Goal: Task Accomplishment & Management: Manage account settings

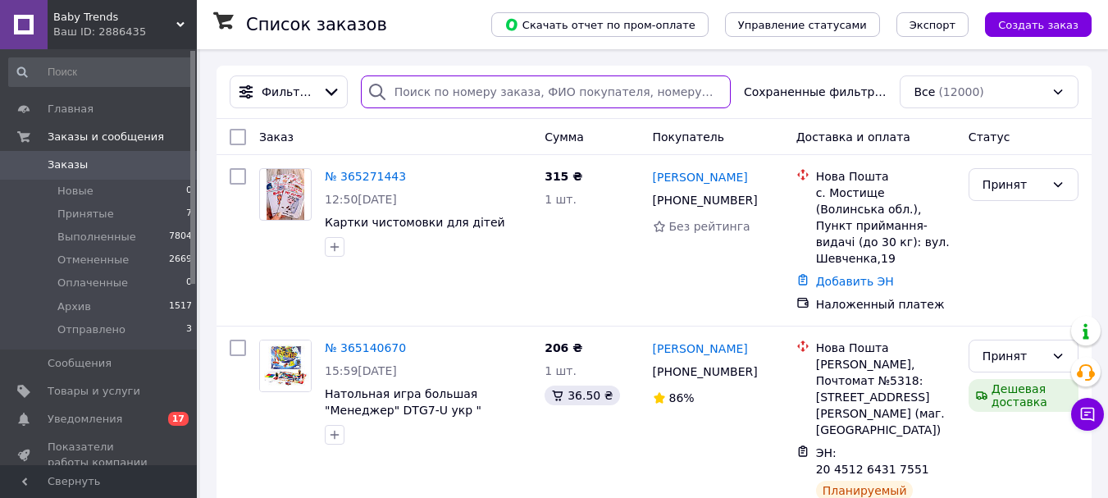
click at [433, 91] on input "search" at bounding box center [546, 91] width 370 height 33
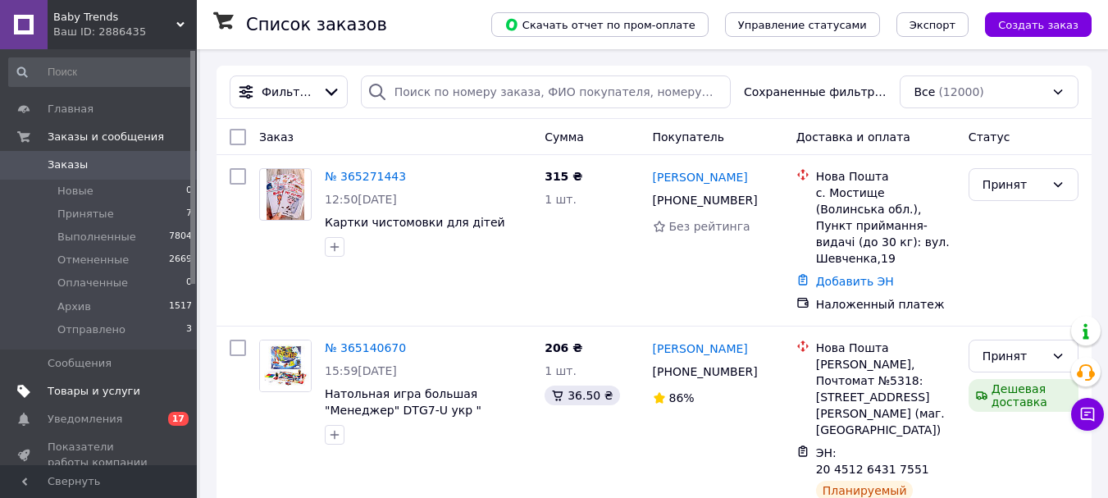
click at [98, 393] on span "Товары и услуги" at bounding box center [94, 391] width 93 height 15
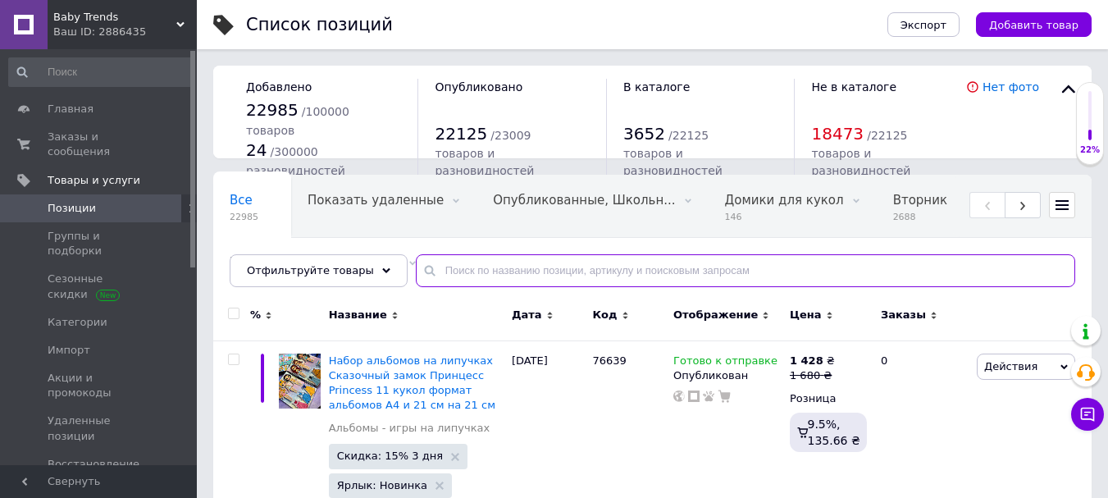
click at [463, 267] on input "text" at bounding box center [746, 270] width 660 height 33
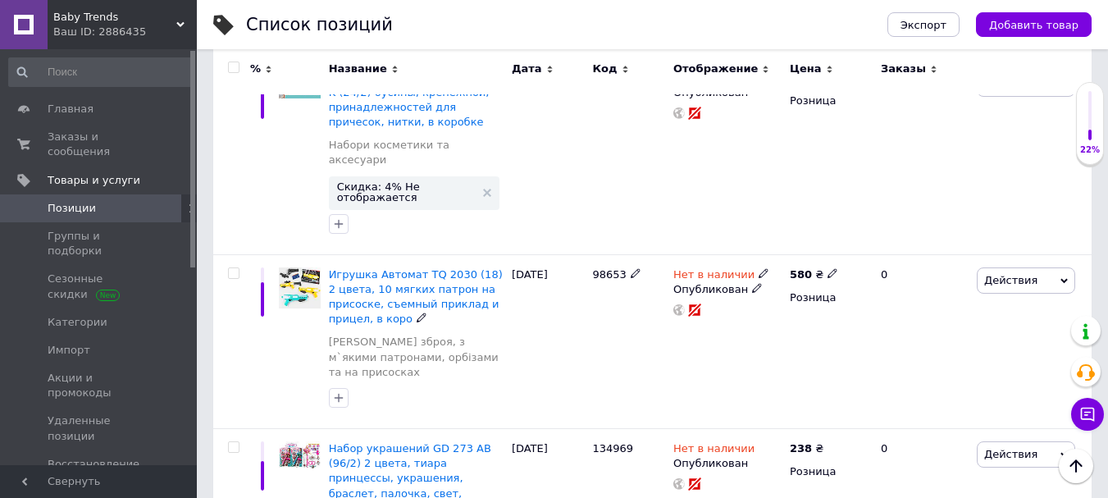
scroll to position [3372, 0]
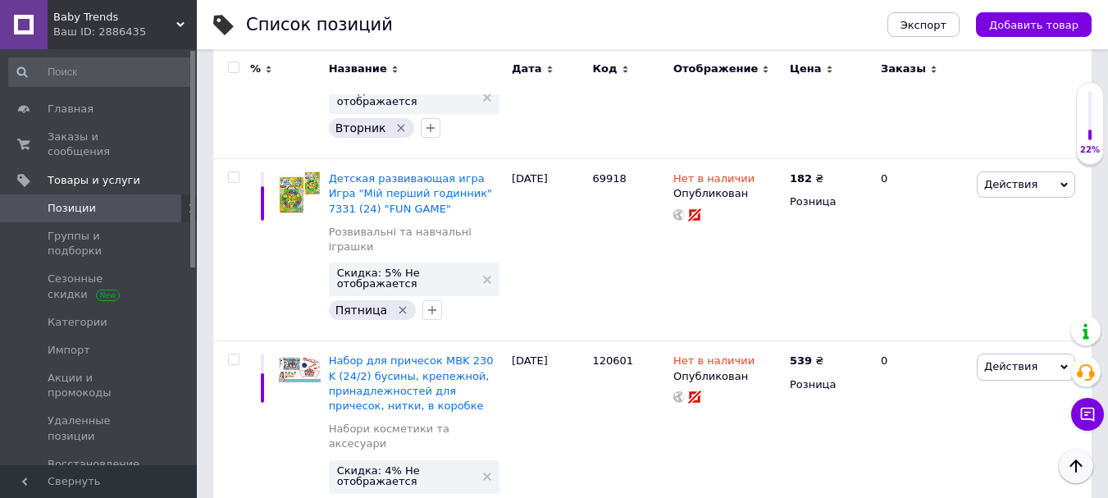
click at [1071, 477] on button "Наверх" at bounding box center [1076, 466] width 34 height 34
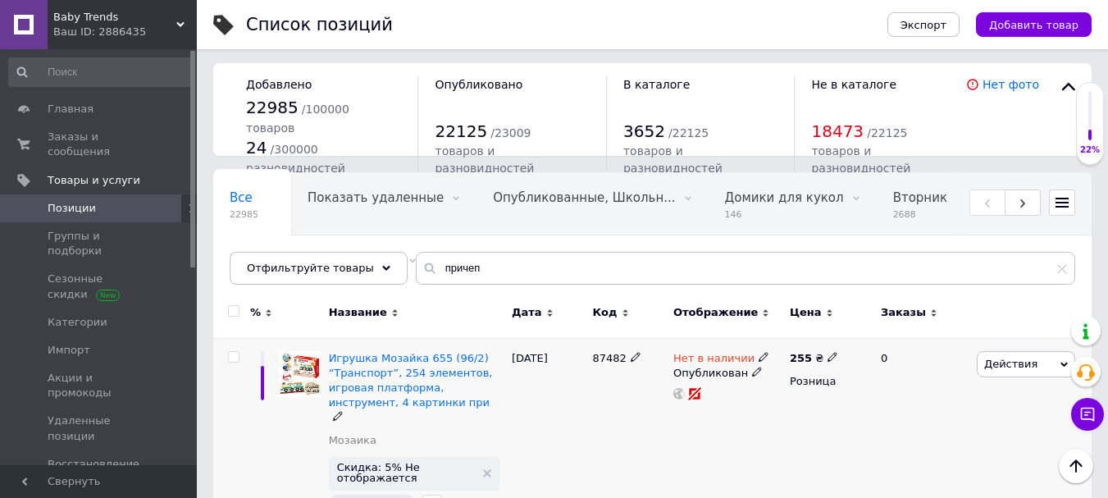
scroll to position [0, 0]
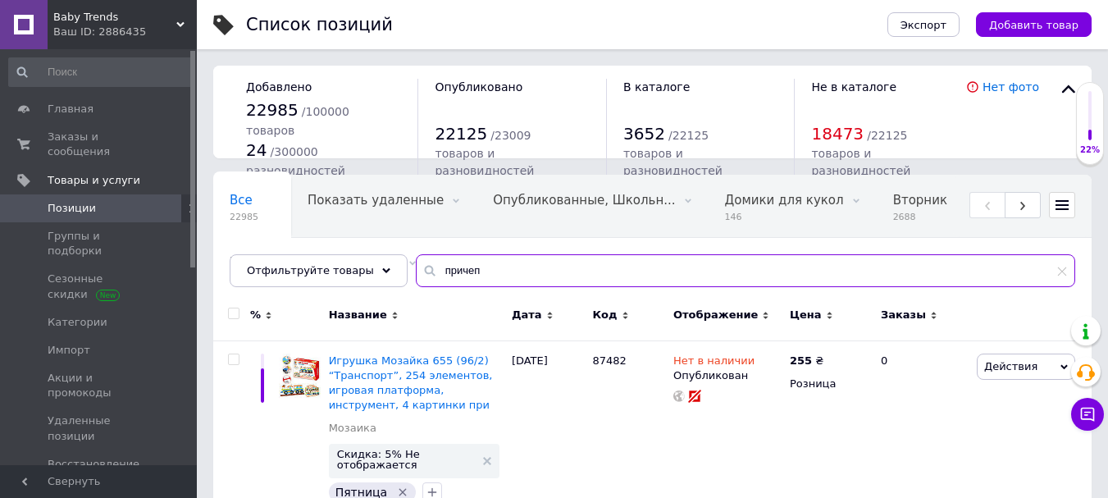
click at [479, 269] on input "причеп" at bounding box center [746, 270] width 660 height 33
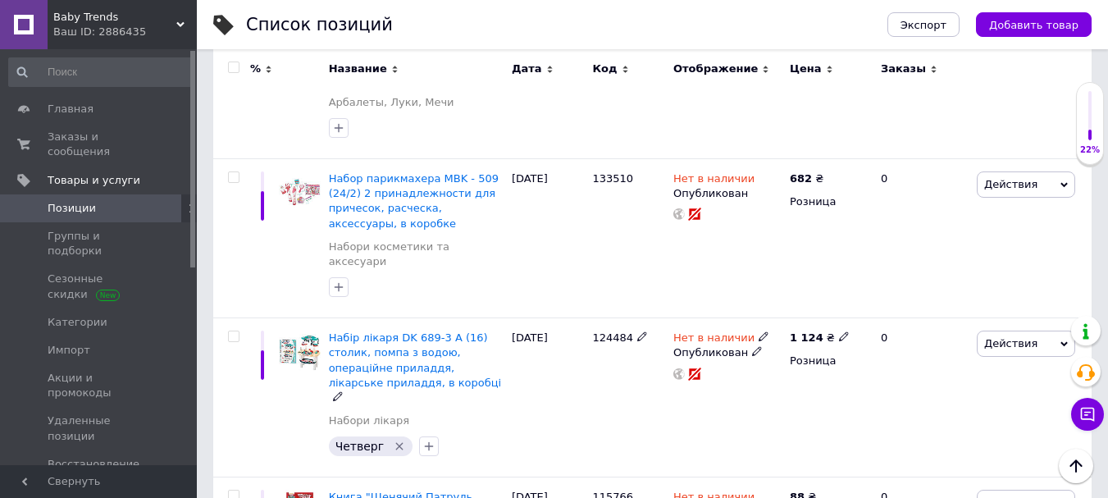
scroll to position [5148, 0]
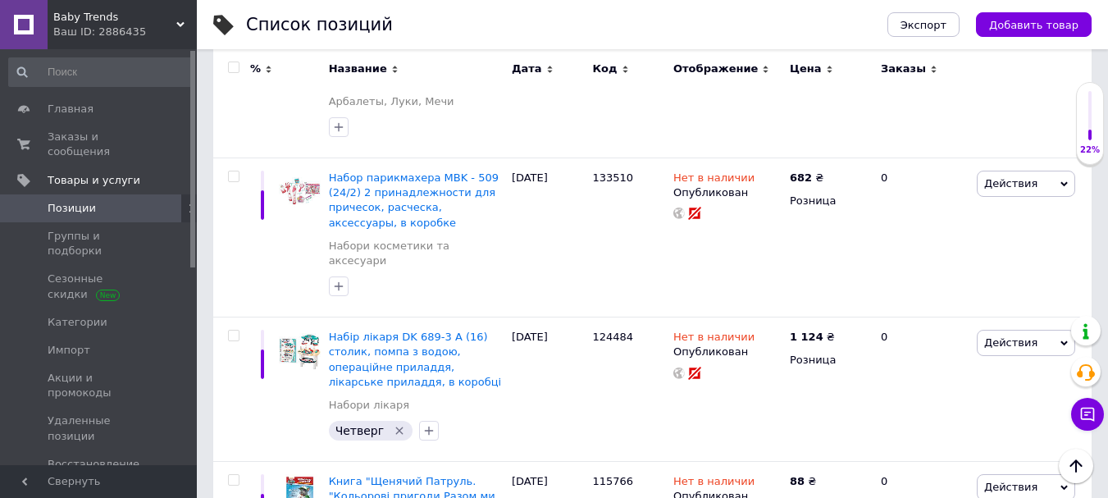
type input "прицеп"
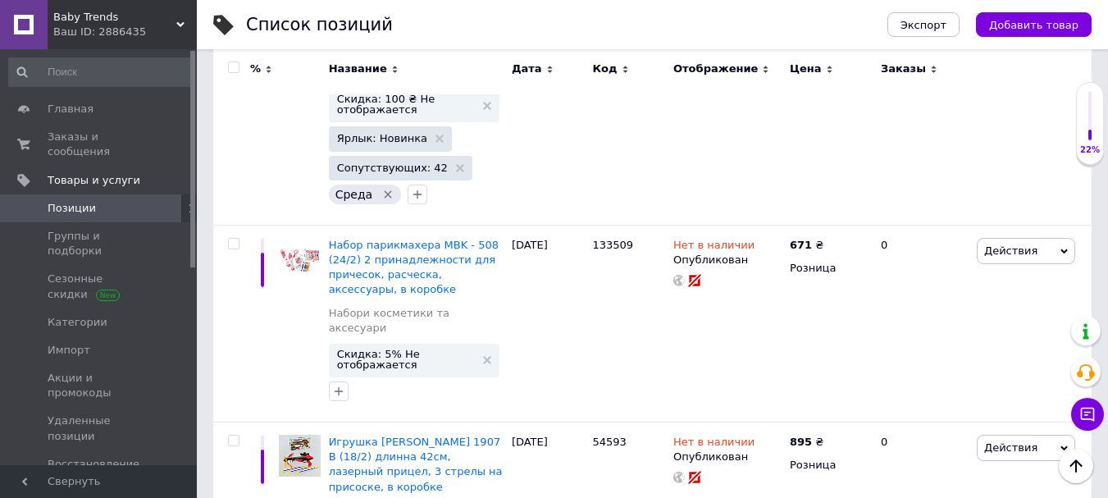
scroll to position [6233, 0]
